Goal: Task Accomplishment & Management: Manage account settings

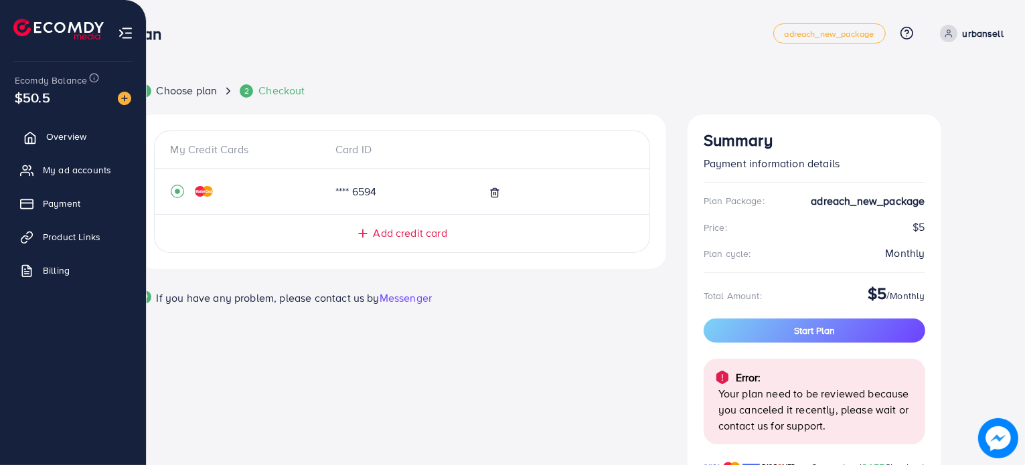
click at [91, 130] on link "Overview" at bounding box center [73, 136] width 126 height 27
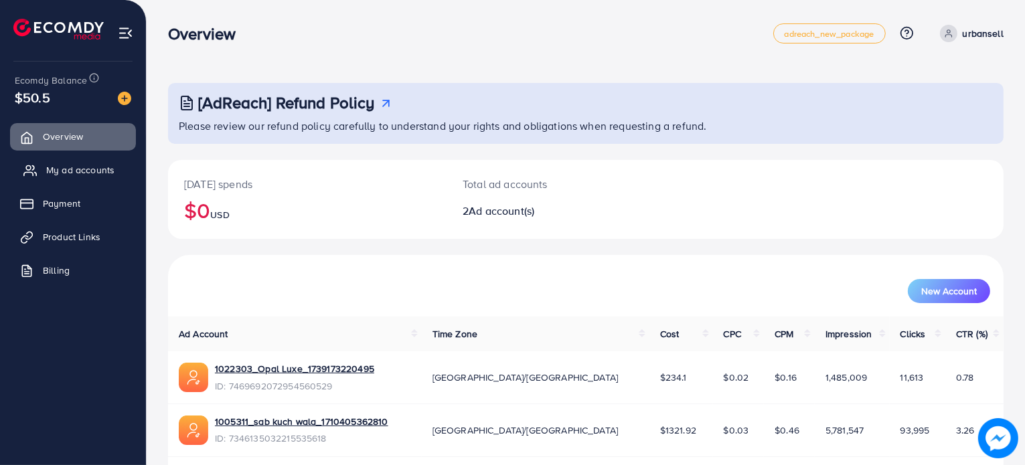
click at [72, 169] on span "My ad accounts" at bounding box center [80, 169] width 68 height 13
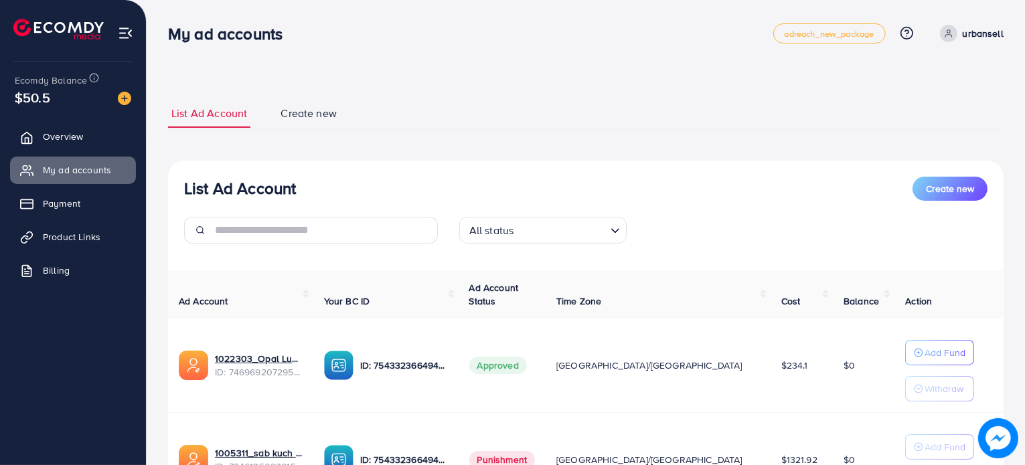
click at [981, 31] on p "urbansell" at bounding box center [983, 33] width 41 height 16
click at [908, 86] on span "Profile" at bounding box center [921, 80] width 31 height 16
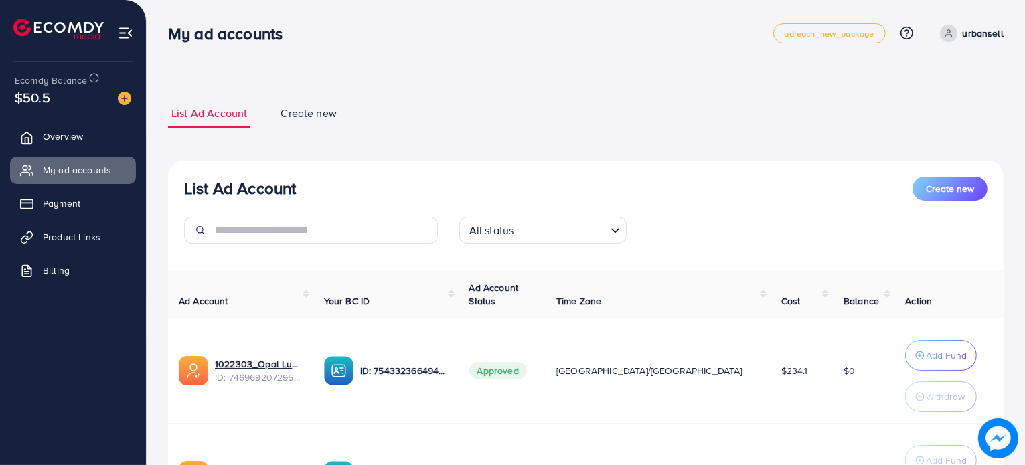
select select "********"
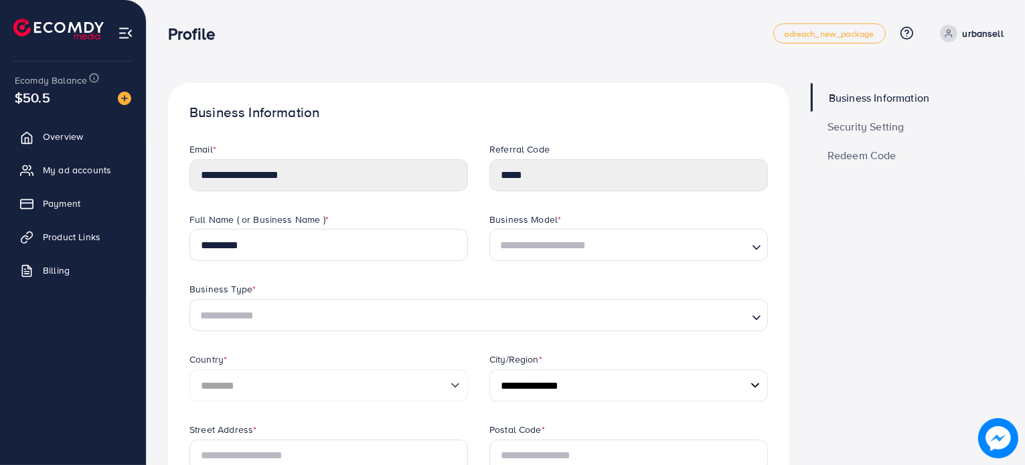
click at [316, 224] on label "Full Name ( or Business Name ) *" at bounding box center [259, 219] width 139 height 13
